Goal: Download file/media

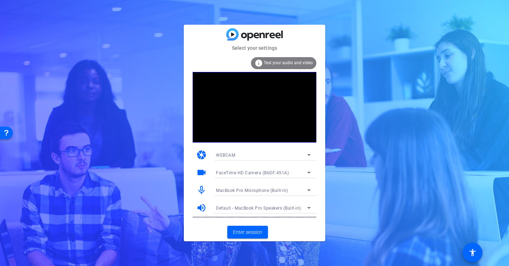
click at [148, 55] on div "Select your settings info Test your audio and video camera WEBCAM videocam Face…" at bounding box center [254, 133] width 509 height 266
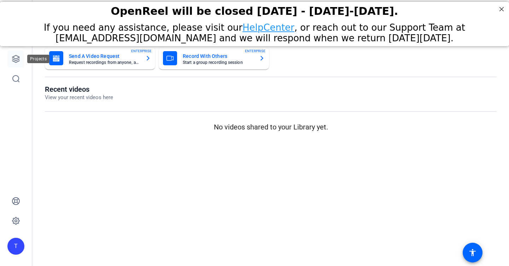
click at [14, 60] on icon at bounding box center [15, 58] width 7 height 7
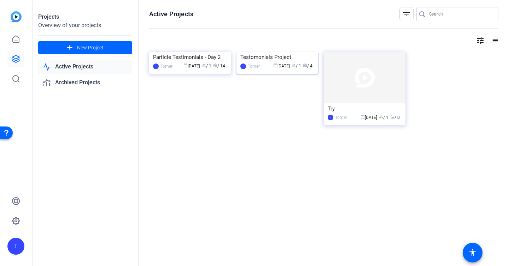
click at [272, 52] on img at bounding box center [277, 52] width 82 height 0
click at [196, 52] on img at bounding box center [190, 52] width 82 height 0
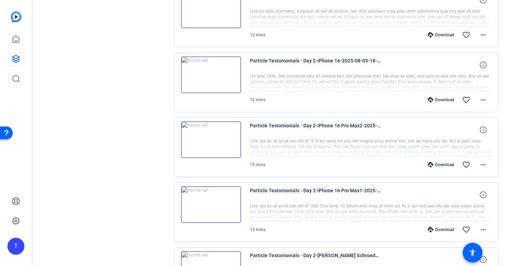
scroll to position [515, 0]
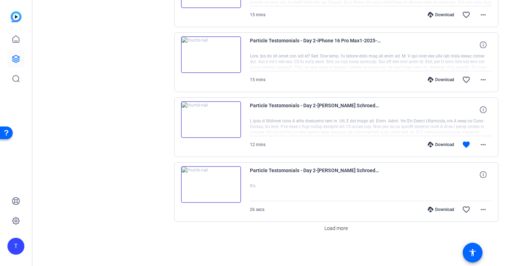
click at [441, 208] on div "Download" at bounding box center [441, 210] width 34 height 6
click at [441, 144] on div "Download" at bounding box center [441, 145] width 34 height 6
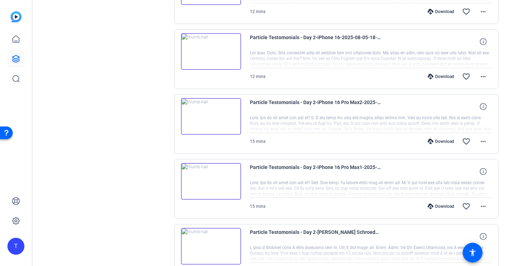
scroll to position [424, 0]
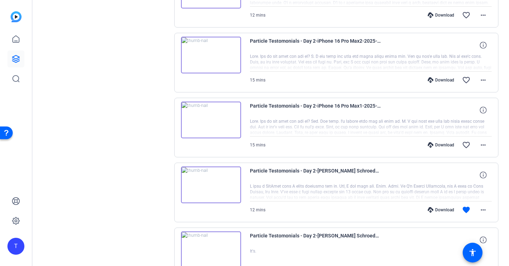
scroll to position [442, 0]
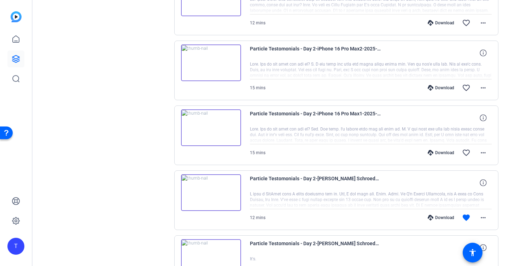
click at [447, 150] on div "Download" at bounding box center [441, 153] width 34 height 6
click at [442, 85] on div "Download" at bounding box center [441, 88] width 34 height 6
click at [479, 85] on mat-icon "more_horiz" at bounding box center [483, 88] width 8 height 8
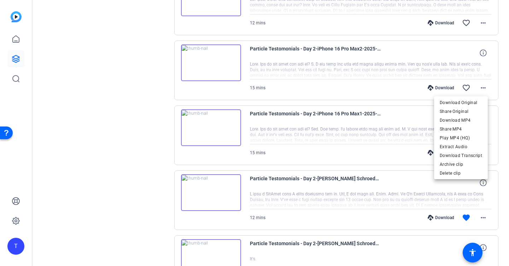
click at [116, 89] on div at bounding box center [254, 133] width 509 height 266
